Goal: Task Accomplishment & Management: Manage account settings

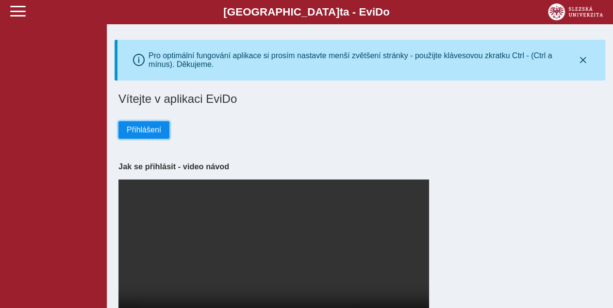
click at [159, 129] on button "Přihlášení" at bounding box center [143, 129] width 51 height 17
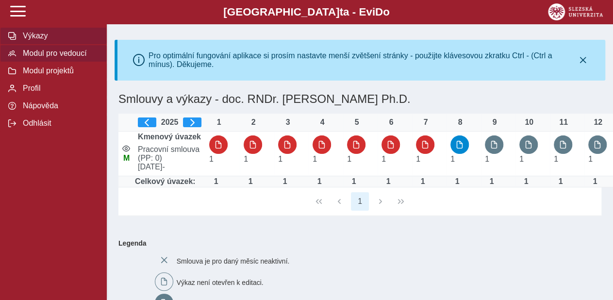
click at [61, 58] on span "Modul pro vedoucí" at bounding box center [59, 53] width 79 height 9
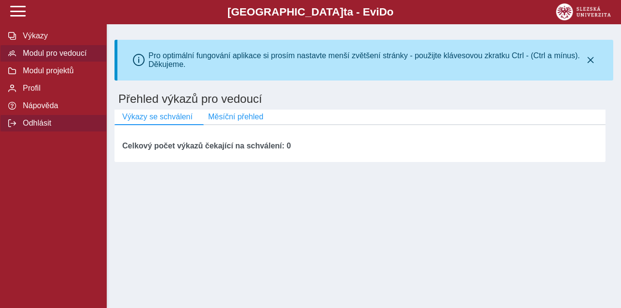
click at [41, 128] on span "Odhlásit" at bounding box center [59, 123] width 79 height 9
